Goal: Transaction & Acquisition: Purchase product/service

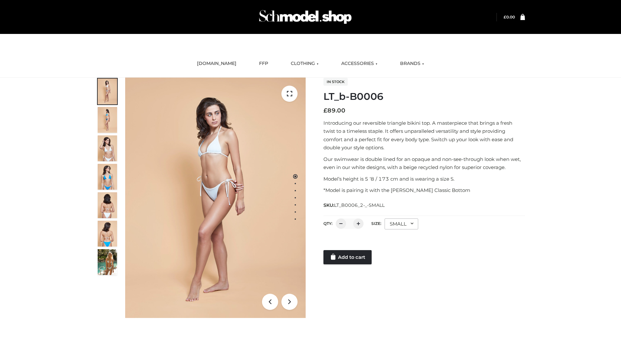
click at [348, 257] on link "Add to cart" at bounding box center [347, 257] width 48 height 14
